Goal: Transaction & Acquisition: Book appointment/travel/reservation

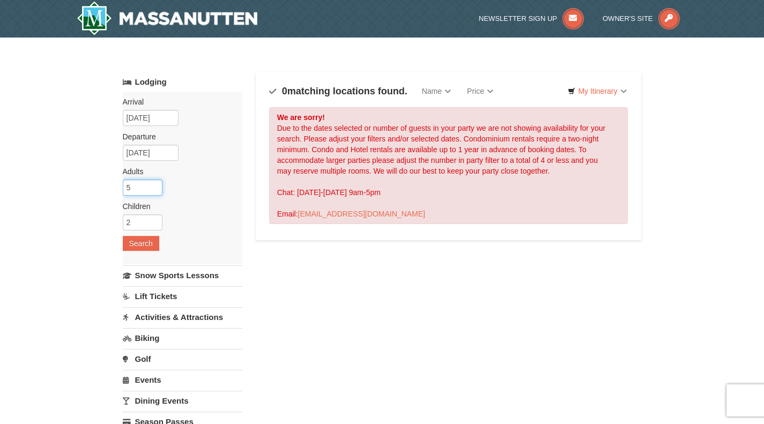
click at [147, 189] on input "5" at bounding box center [143, 187] width 40 height 16
click at [155, 193] on input "5" at bounding box center [143, 187] width 40 height 16
click at [153, 191] on input "4" at bounding box center [143, 187] width 40 height 16
click at [153, 191] on input "3" at bounding box center [143, 187] width 40 height 16
type input "2"
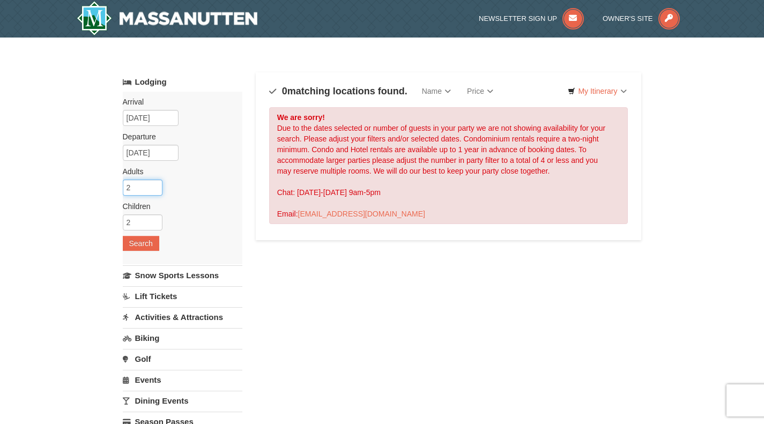
click at [153, 191] on input "2" at bounding box center [143, 187] width 40 height 16
click at [144, 248] on button "Search" at bounding box center [141, 243] width 36 height 15
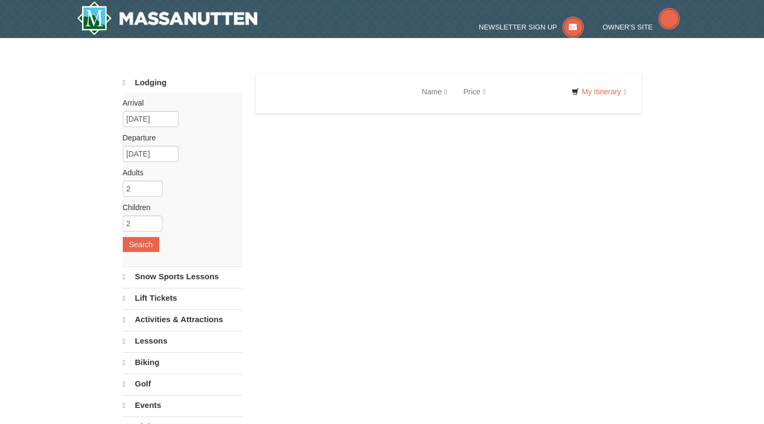
select select "10"
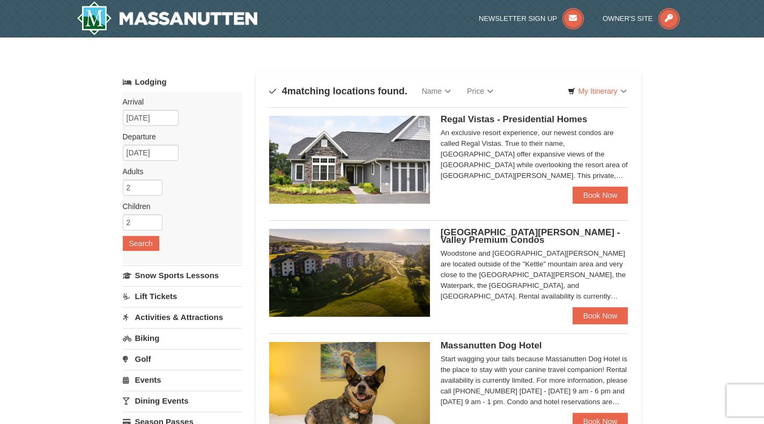
click at [550, 125] on div "Regal Vistas - Presidential Homes An exclusive resort experience, our newest co…" at bounding box center [534, 151] width 188 height 71
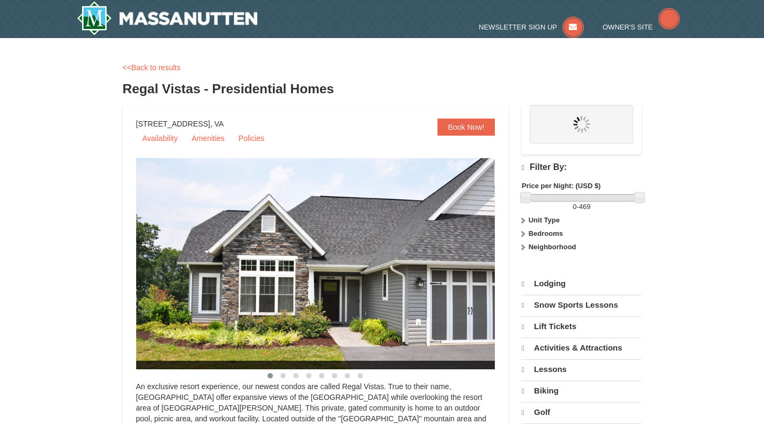
select select "10"
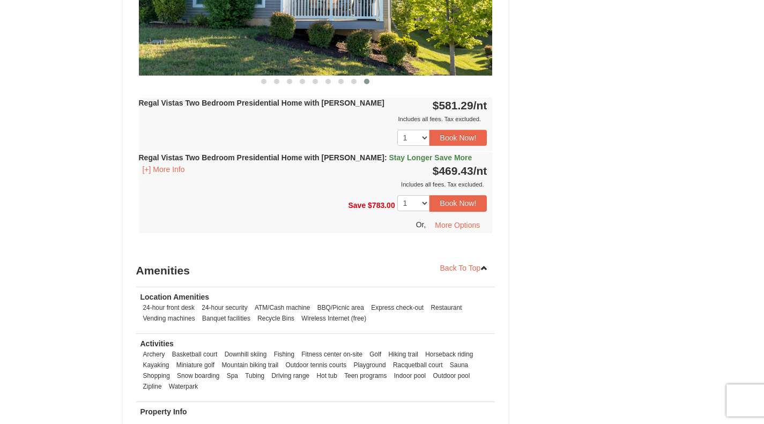
scroll to position [605, 0]
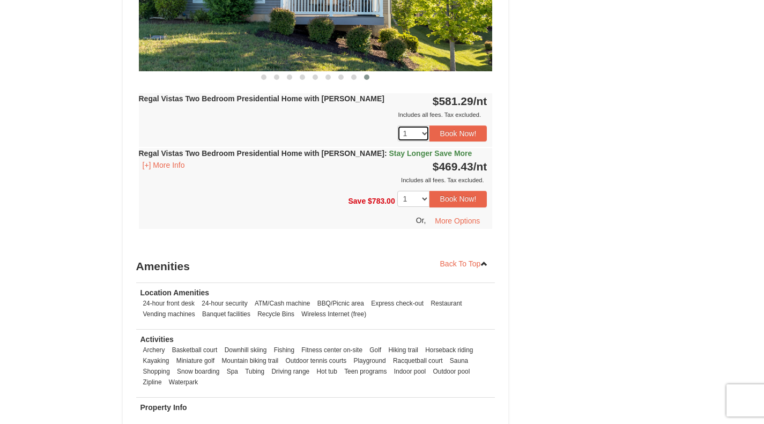
click at [417, 125] on select "1 2" at bounding box center [413, 133] width 32 height 16
select select "2"
click at [397, 125] on select "1 2" at bounding box center [413, 133] width 32 height 16
click at [422, 191] on select "1 2" at bounding box center [413, 199] width 32 height 16
select select "2"
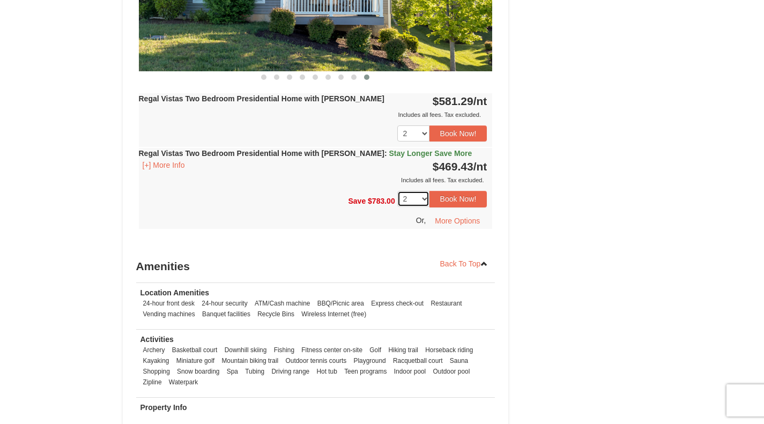
click at [397, 191] on select "1 2" at bounding box center [413, 199] width 32 height 16
click at [483, 125] on button "Book Now!" at bounding box center [458, 133] width 58 height 16
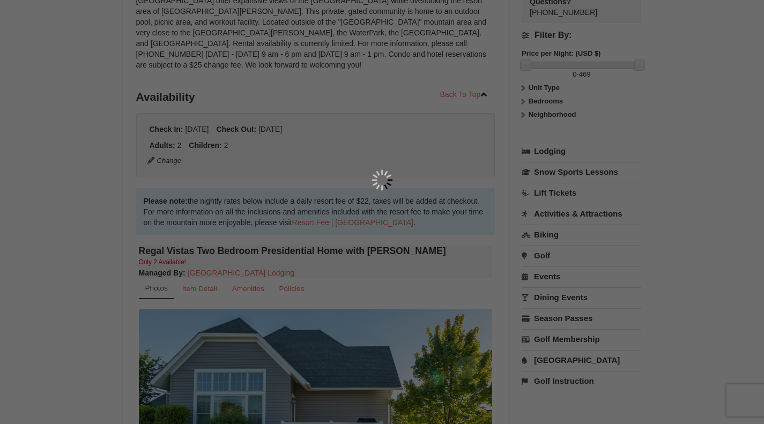
scroll to position [104, 0]
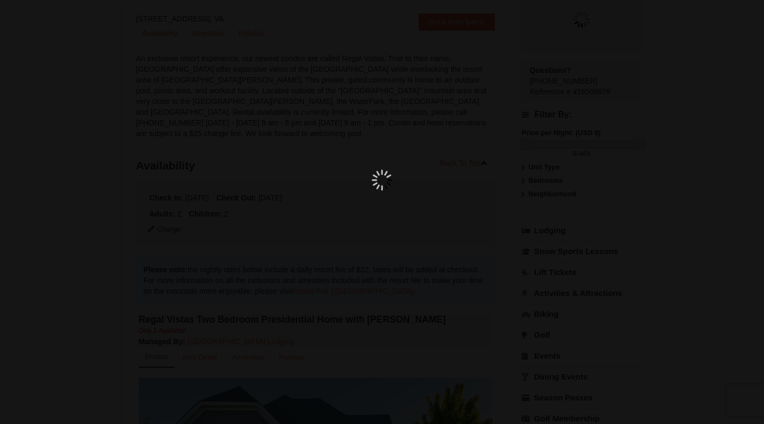
select select "2"
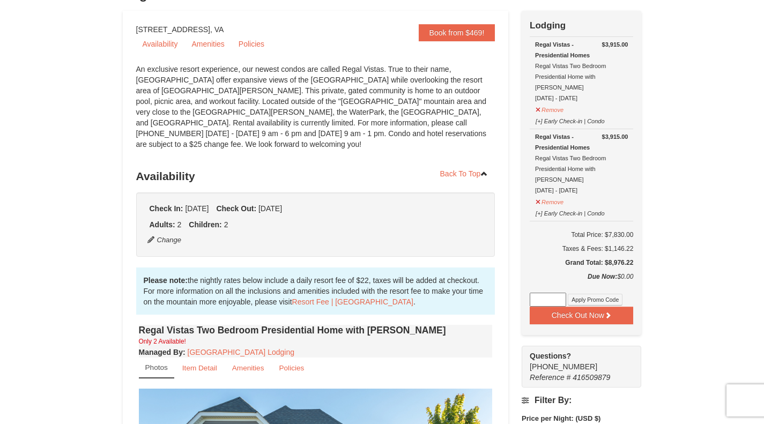
scroll to position [0, 0]
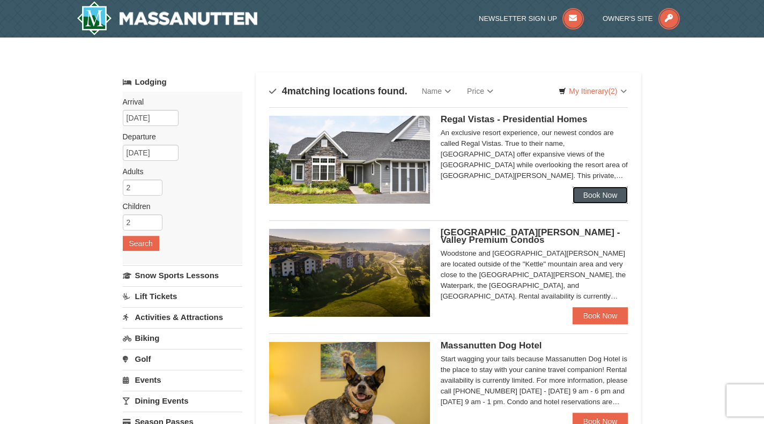
click at [594, 189] on link "Book Now" at bounding box center [600, 194] width 56 height 17
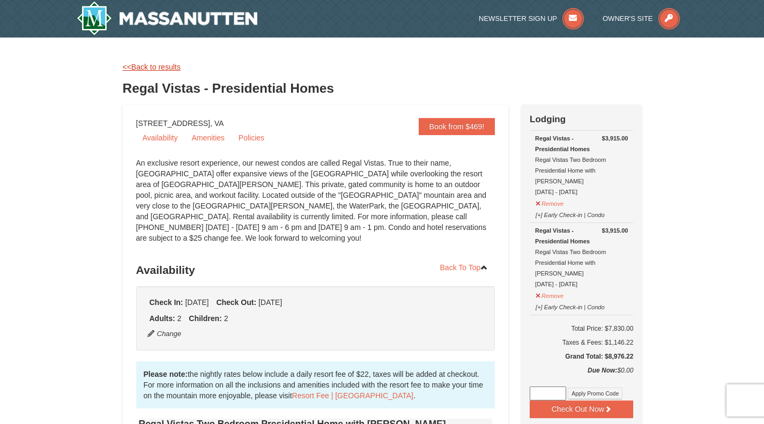
click at [162, 63] on link "<<Back to results" at bounding box center [152, 67] width 58 height 9
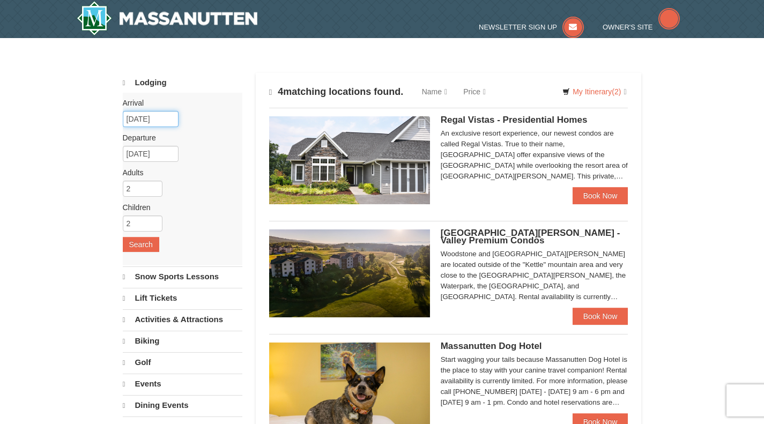
click at [161, 119] on input "12/23/2025" at bounding box center [151, 119] width 56 height 16
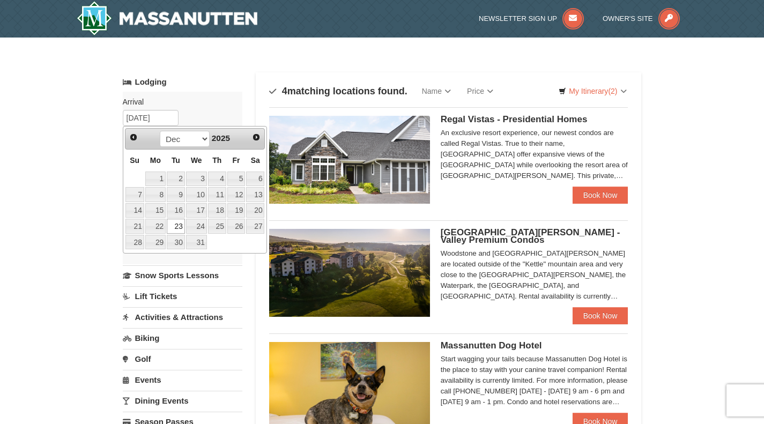
click at [200, 227] on link "24" at bounding box center [196, 226] width 21 height 15
type input "[DATE]"
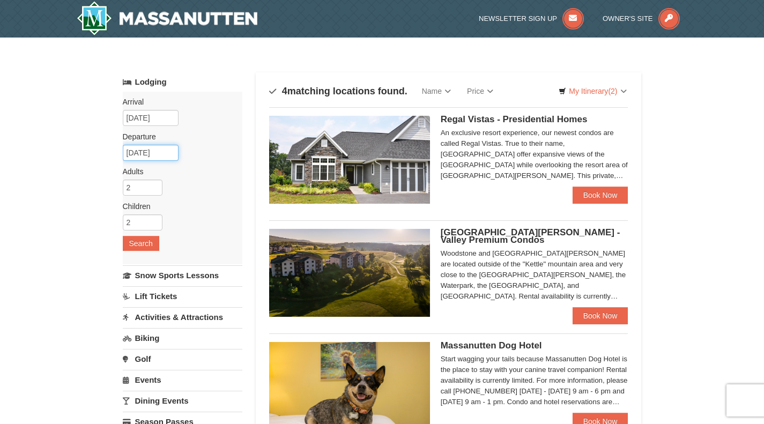
click at [173, 156] on input "12/30/2025" at bounding box center [151, 153] width 56 height 16
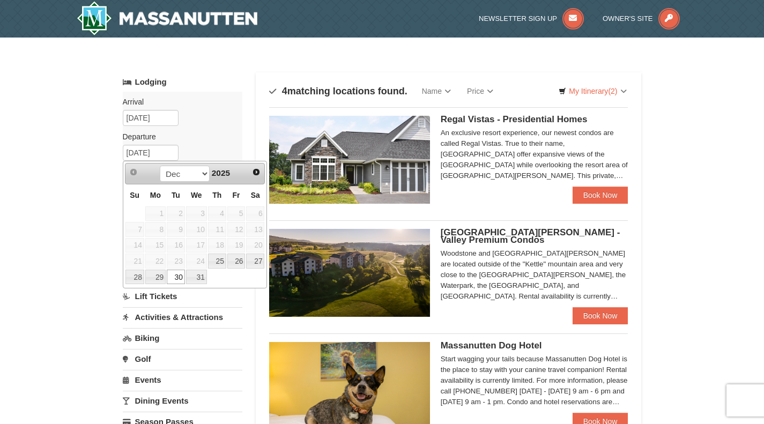
click at [138, 285] on div "Prev Next Dec 2025 Su Mo Tu We Th Fr Sa 1 2 3 4 5 6 7 8 9 10 11 12 13 14 15 16 …" at bounding box center [195, 225] width 145 height 128
click at [138, 281] on link "28" at bounding box center [134, 277] width 19 height 15
type input "[DATE]"
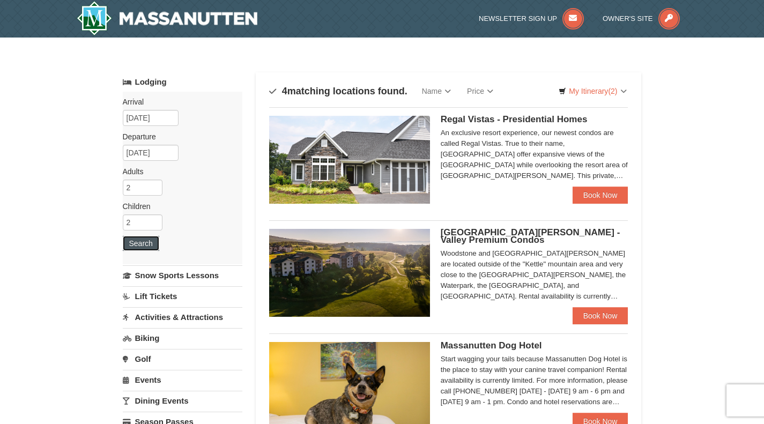
click at [156, 241] on button "Search" at bounding box center [141, 243] width 36 height 15
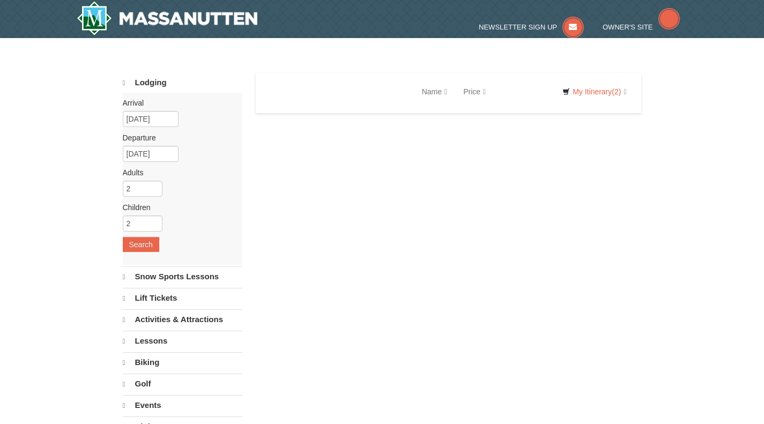
select select "10"
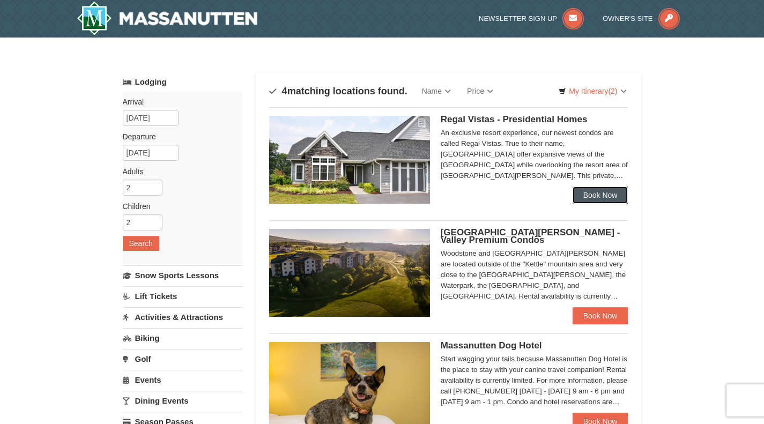
click at [611, 193] on link "Book Now" at bounding box center [600, 194] width 56 height 17
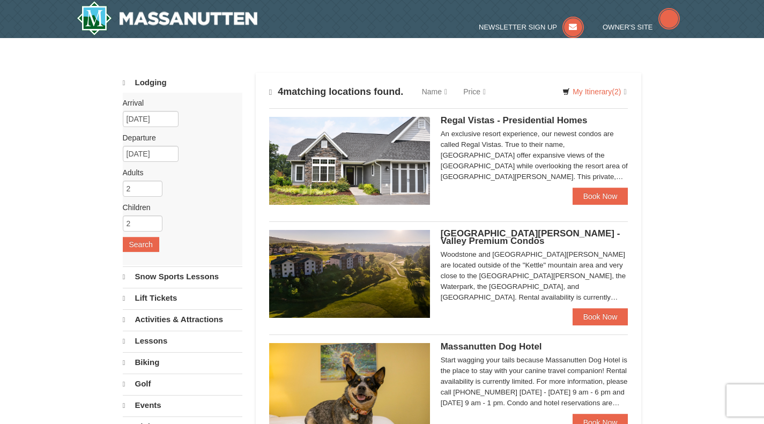
select select "10"
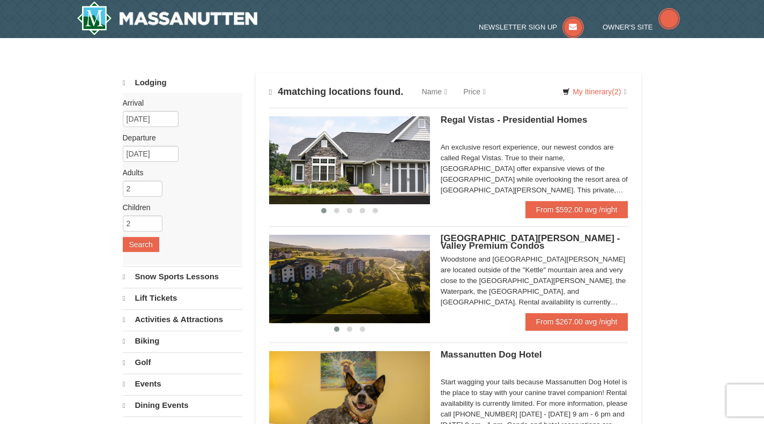
click at [687, 321] on div "× Categories Map List Filter My Itinerary (2) Check Out Now Lodging $3,915.00 R…" at bounding box center [382, 337] width 764 height 599
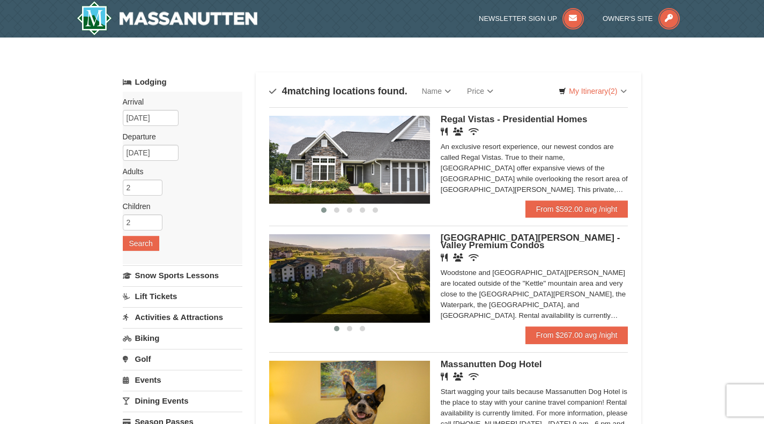
scroll to position [1, 0]
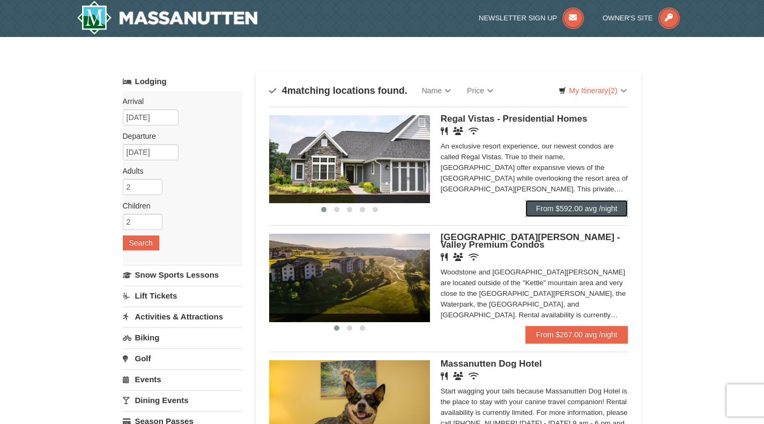
click at [617, 209] on link "From $592.00 avg /night" at bounding box center [576, 208] width 103 height 17
